Goal: Transaction & Acquisition: Obtain resource

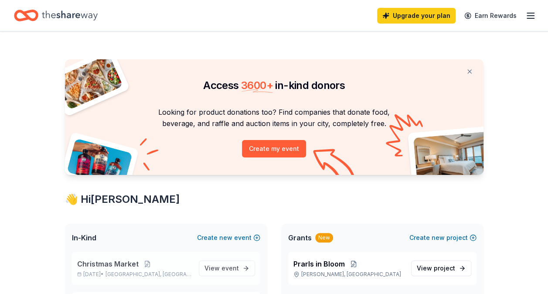
click at [159, 273] on p "[DATE] • [GEOGRAPHIC_DATA], [GEOGRAPHIC_DATA]" at bounding box center [134, 274] width 115 height 7
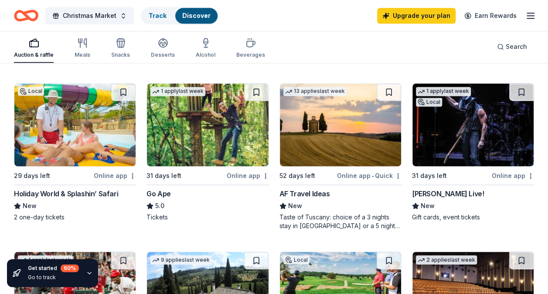
scroll to position [558, 0]
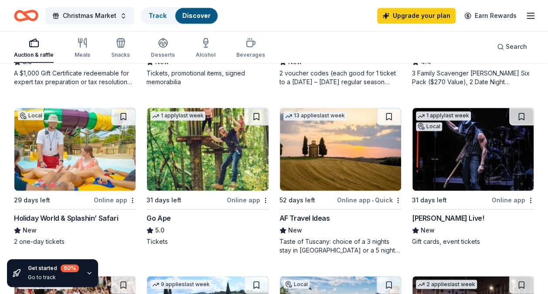
click at [458, 218] on div "Hendricks Live!" at bounding box center [448, 218] width 72 height 10
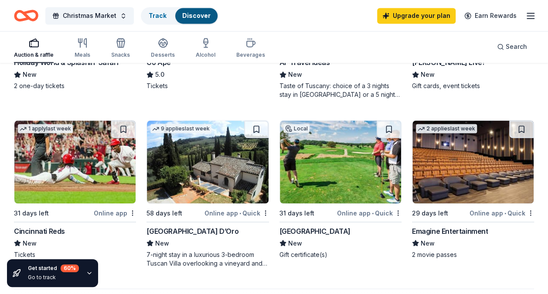
scroll to position [715, 0]
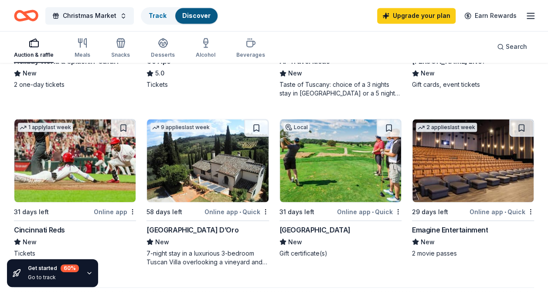
click at [204, 136] on img at bounding box center [207, 160] width 121 height 83
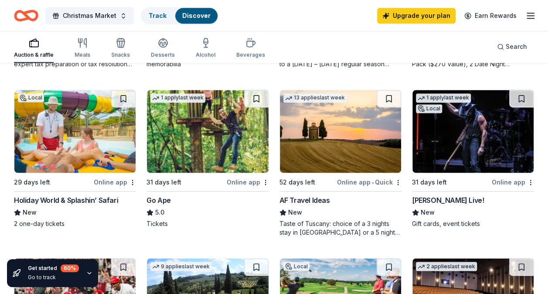
scroll to position [575, 0]
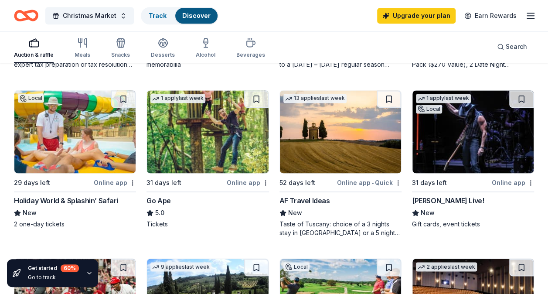
click at [195, 109] on img at bounding box center [207, 131] width 121 height 83
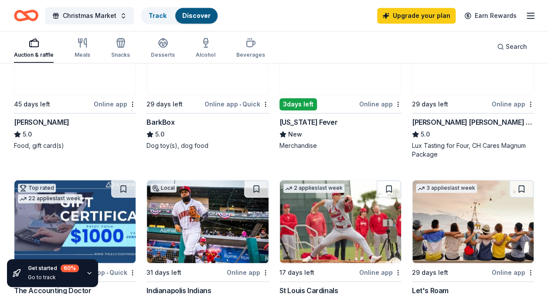
scroll to position [209, 0]
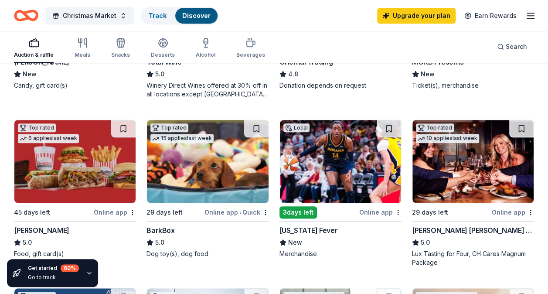
click at [455, 167] on img at bounding box center [472, 161] width 121 height 83
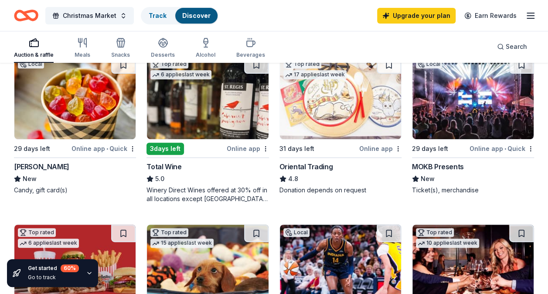
scroll to position [105, 0]
click at [334, 127] on img at bounding box center [340, 97] width 121 height 83
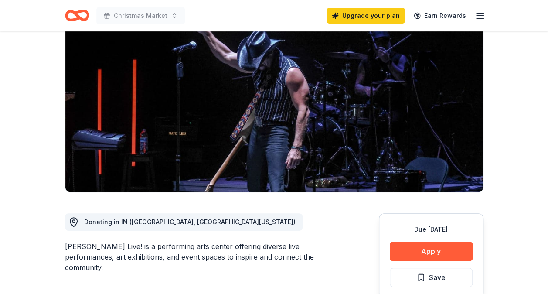
scroll to position [52, 0]
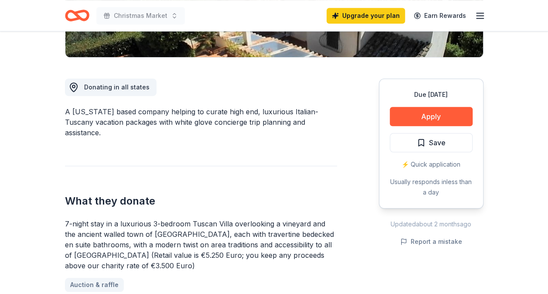
scroll to position [209, 0]
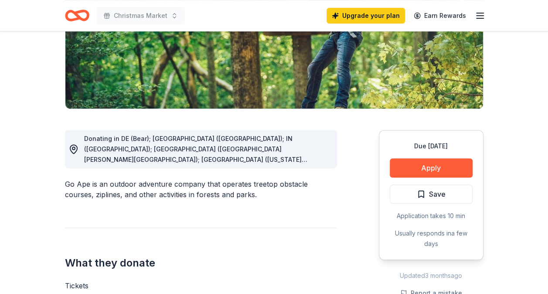
scroll to position [157, 0]
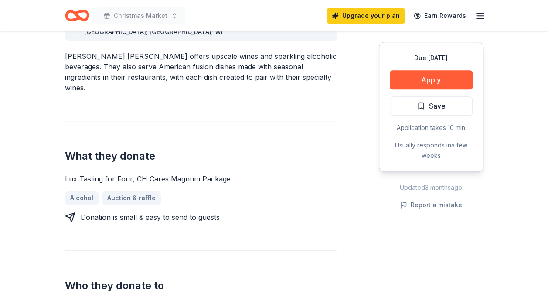
scroll to position [296, 0]
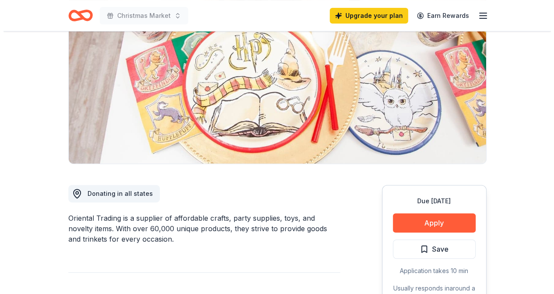
scroll to position [105, 0]
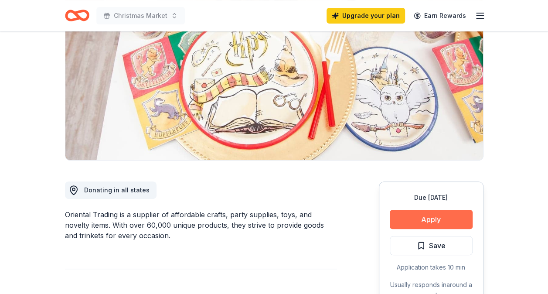
click at [441, 221] on button "Apply" at bounding box center [431, 219] width 83 height 19
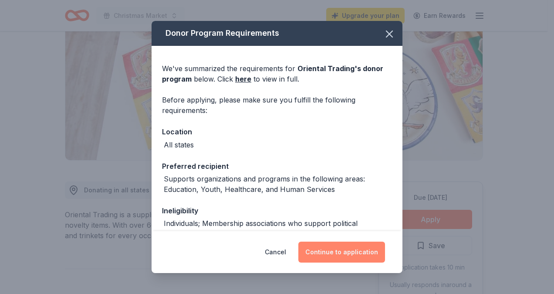
click at [350, 250] on button "Continue to application" at bounding box center [342, 251] width 87 height 21
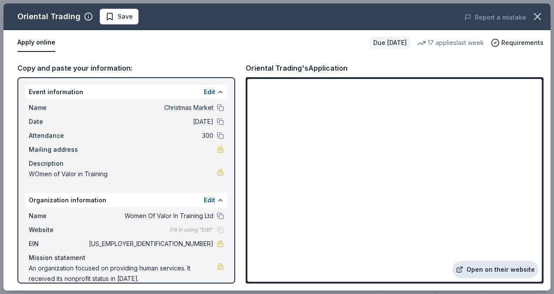
click at [503, 269] on link "Open on their website" at bounding box center [496, 269] width 86 height 17
